Goal: Task Accomplishment & Management: Complete application form

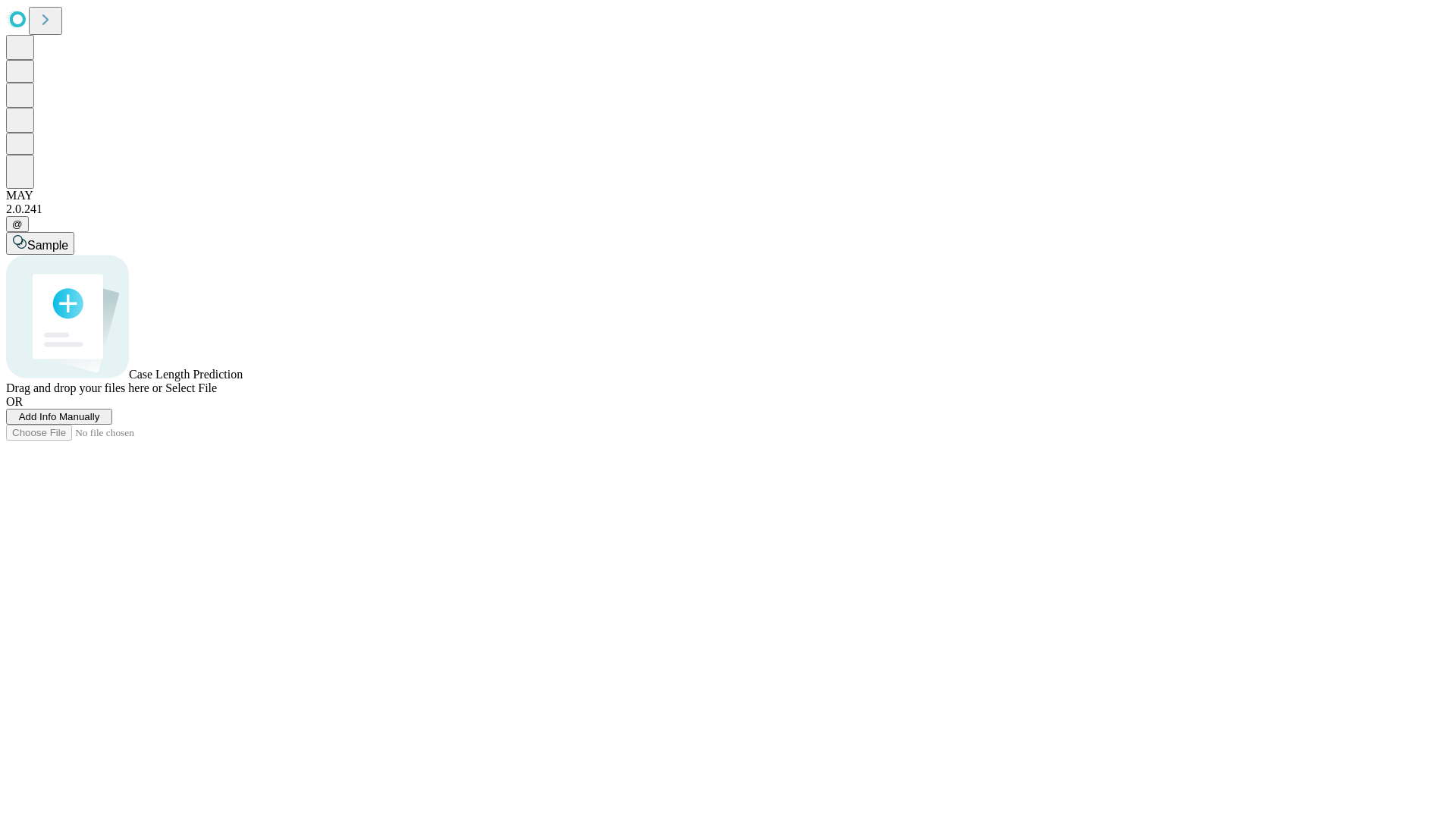
click at [100, 422] on span "Add Info Manually" at bounding box center [59, 417] width 81 height 11
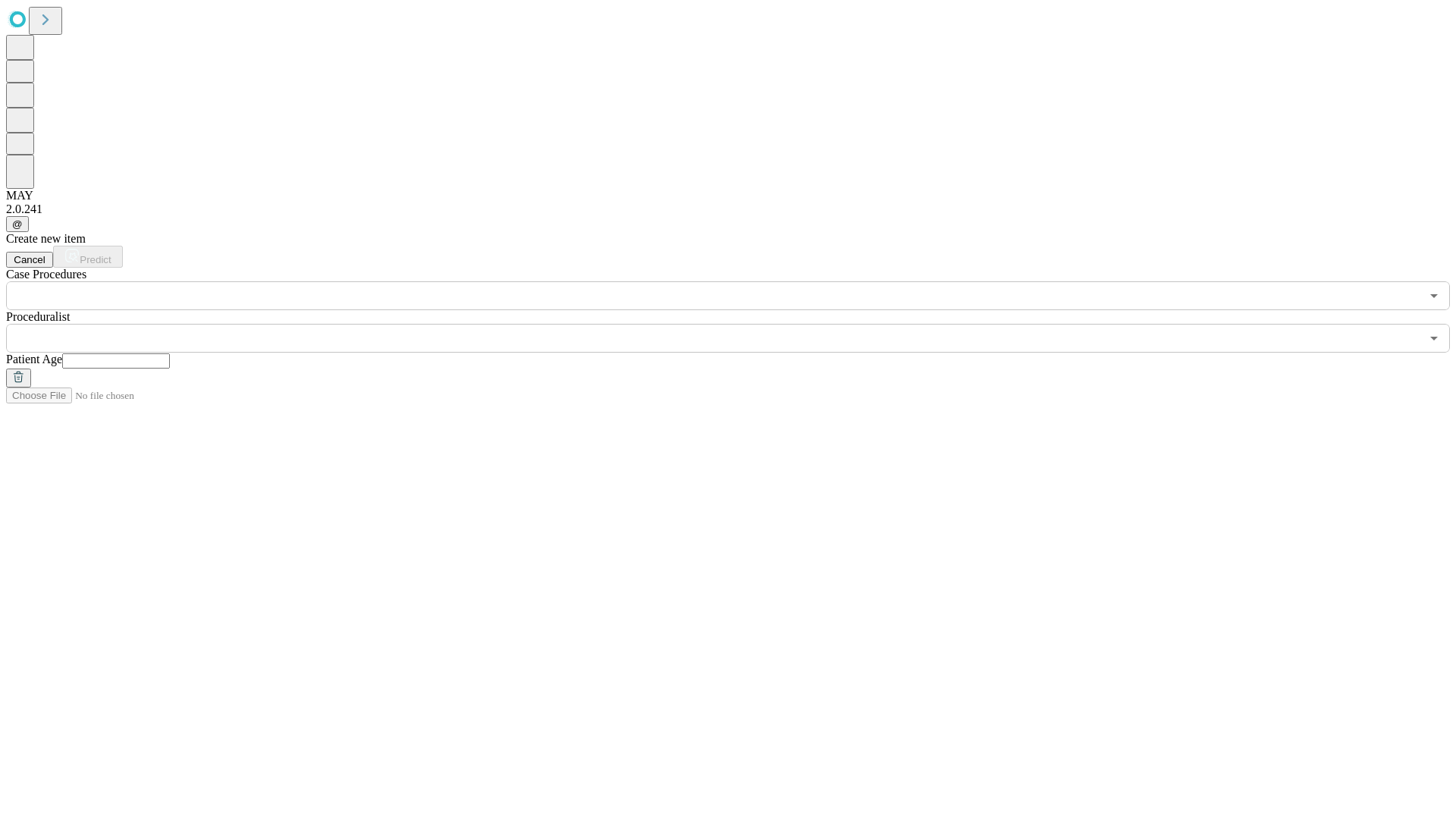
click at [170, 354] on input "text" at bounding box center [116, 361] width 108 height 16
type input "**"
click at [739, 324] on input "text" at bounding box center [712, 338] width 1414 height 29
